Goal: Entertainment & Leisure: Consume media (video, audio)

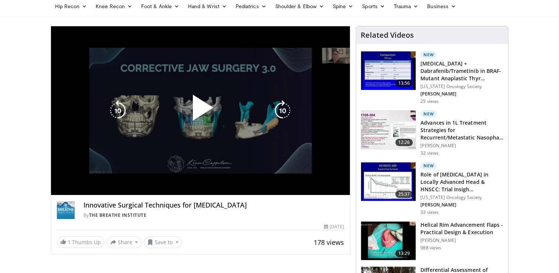
click at [130, 181] on div "10 seconds Tap to unmute" at bounding box center [200, 110] width 299 height 169
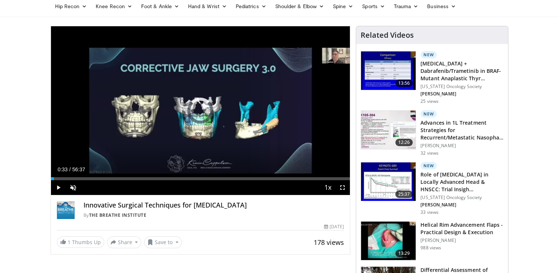
drag, startPoint x: 53, startPoint y: 179, endPoint x: 145, endPoint y: 183, distance: 91.7
click at [145, 183] on div "Current Time 0:33 / Duration 56:37 Play Skip Backward Skip Forward Unmute 0% Lo…" at bounding box center [200, 187] width 299 height 15
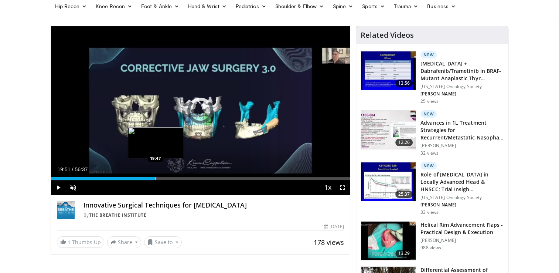
click at [156, 180] on div "Progress Bar" at bounding box center [156, 178] width 1 height 3
drag, startPoint x: 148, startPoint y: 179, endPoint x: 164, endPoint y: 180, distance: 15.6
click at [164, 180] on div "Current Time 20:58 / Duration 56:37 Play Skip Backward Skip Forward Unmute 0% L…" at bounding box center [200, 187] width 299 height 15
